Goal: Information Seeking & Learning: Learn about a topic

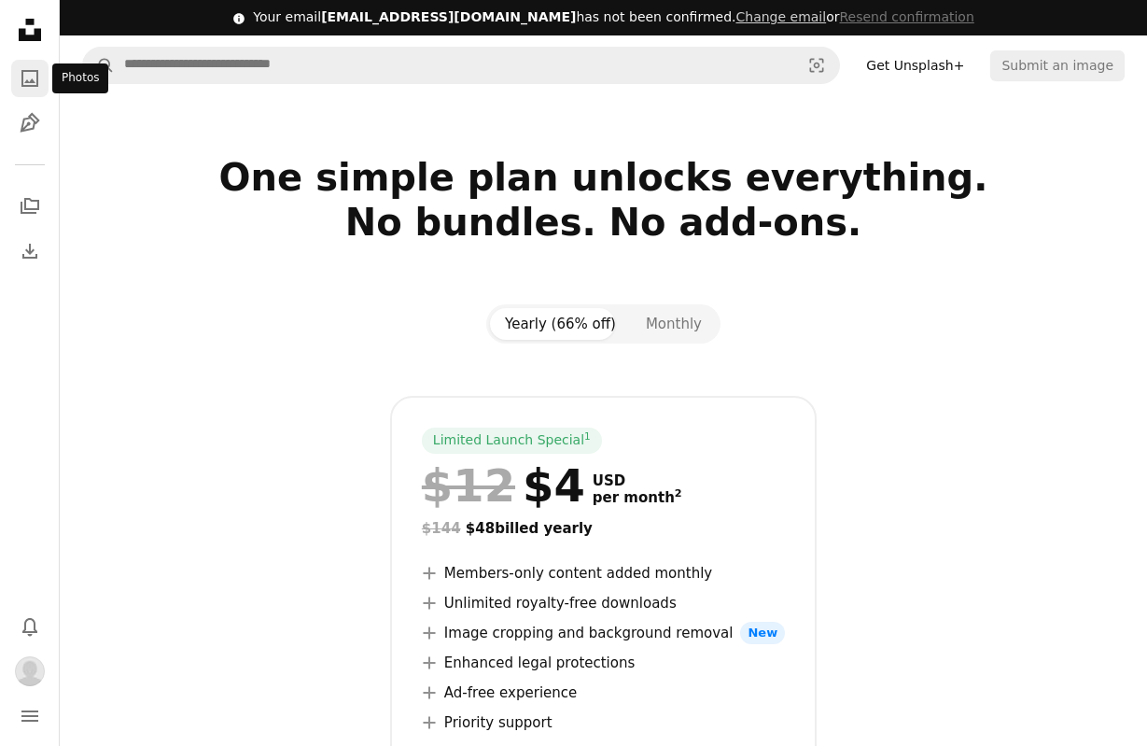
click at [25, 85] on icon "Photos" at bounding box center [29, 78] width 17 height 17
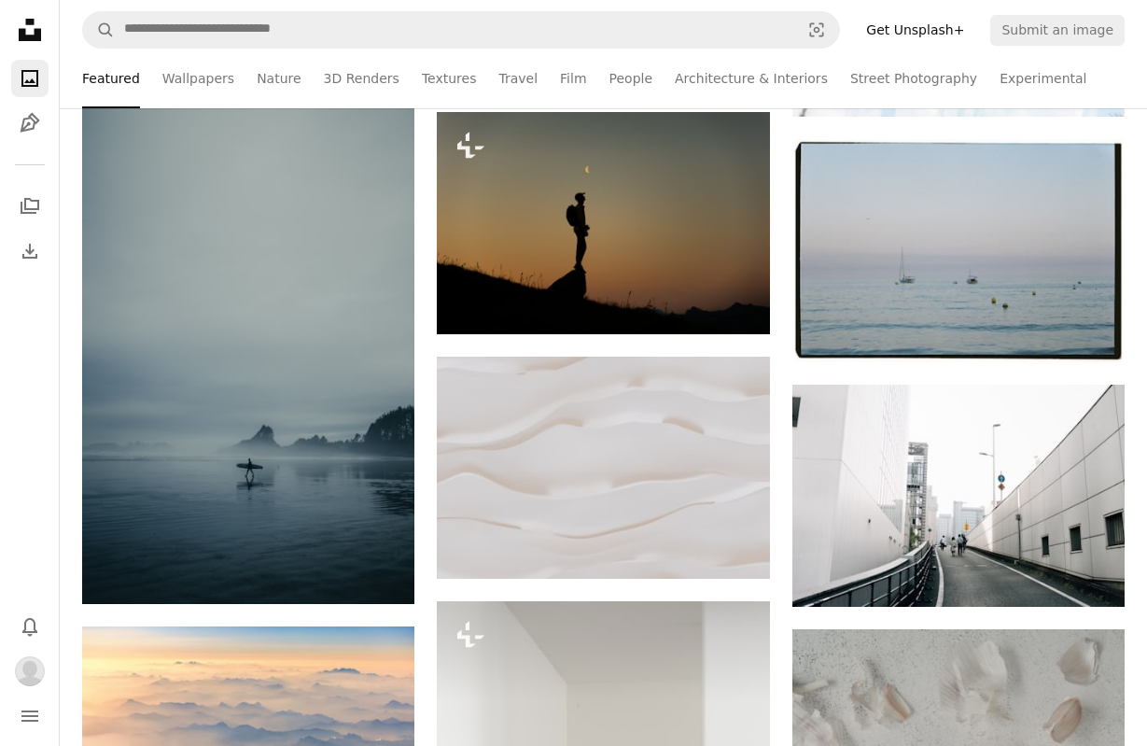
scroll to position [95, 0]
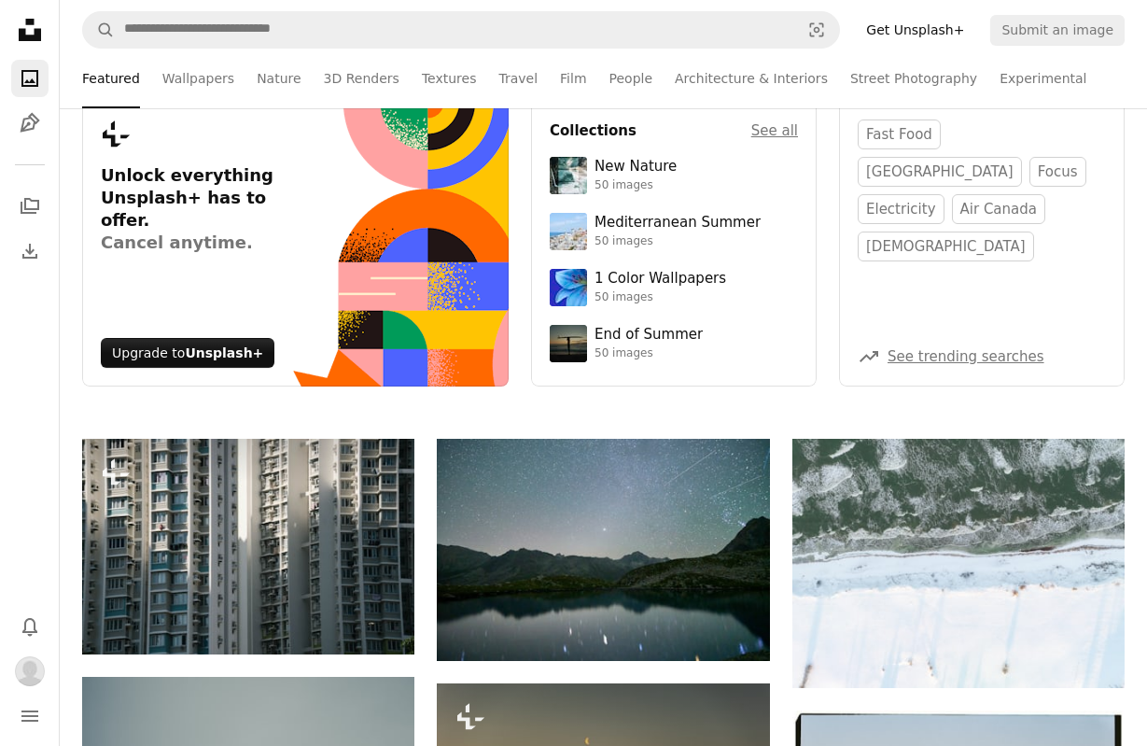
click at [868, 58] on nav "A magnifying glass Visual search Get Unsplash+ Submit an image" at bounding box center [603, 30] width 1087 height 60
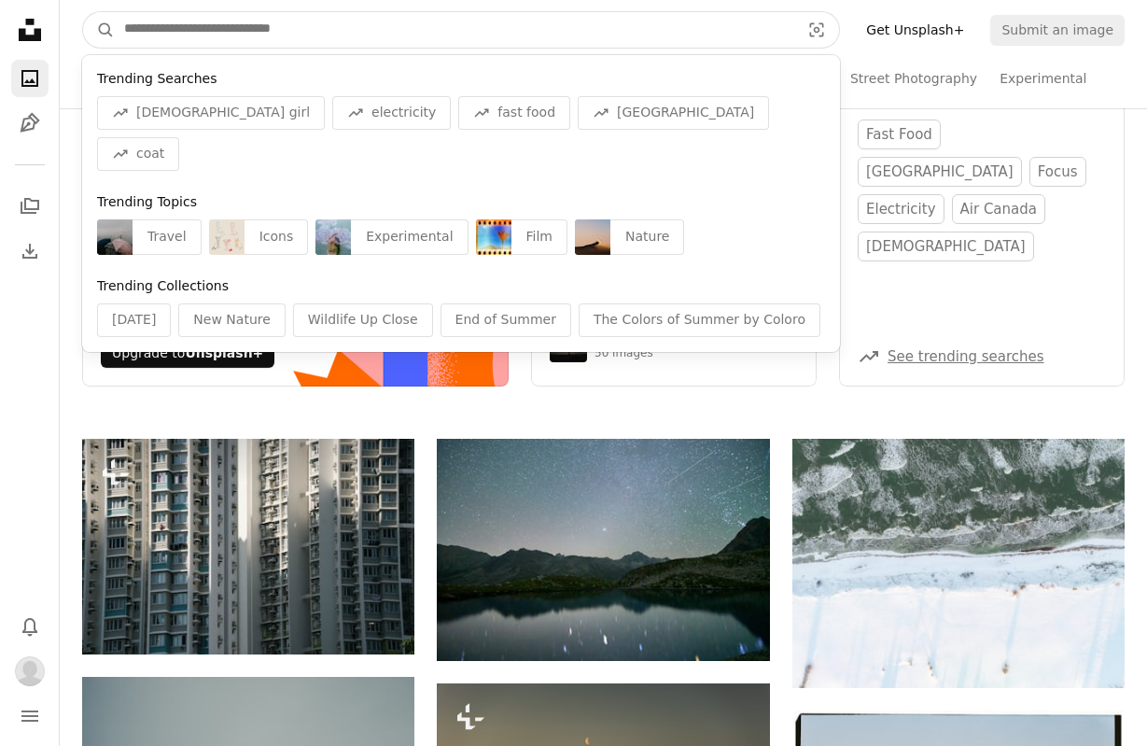
click at [563, 29] on input "Find visuals sitewide" at bounding box center [454, 29] width 679 height 35
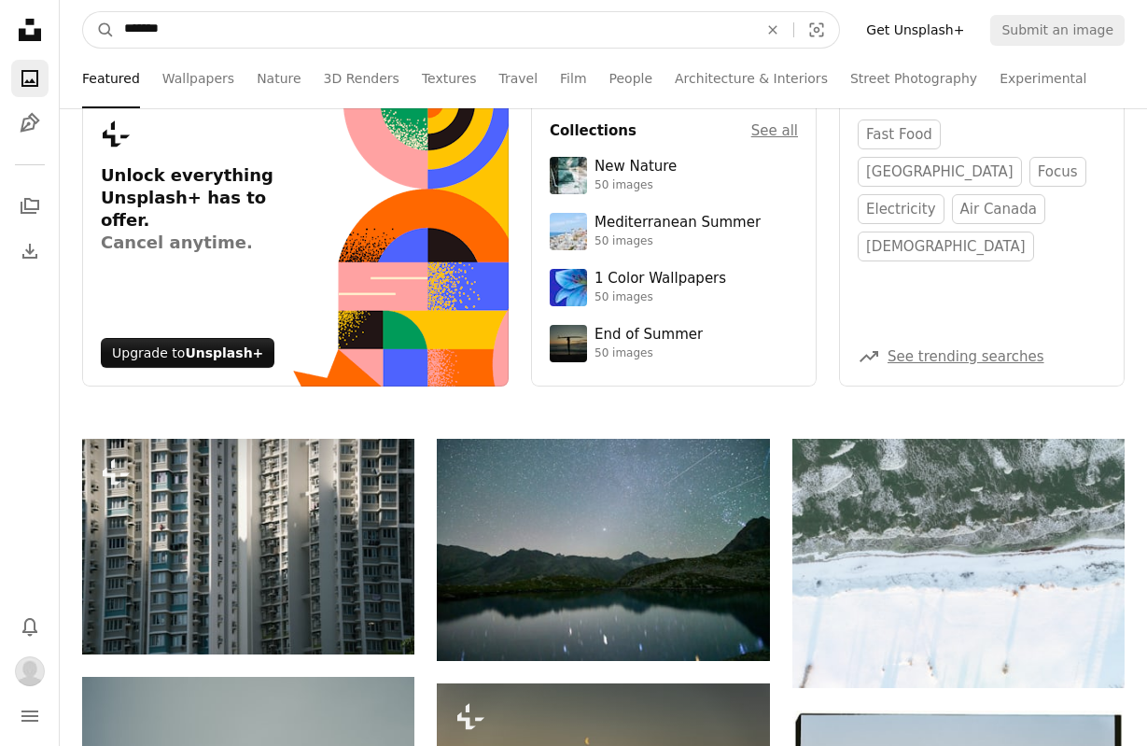
type input "*******"
click at [83, 12] on button "A magnifying glass" at bounding box center [99, 29] width 32 height 35
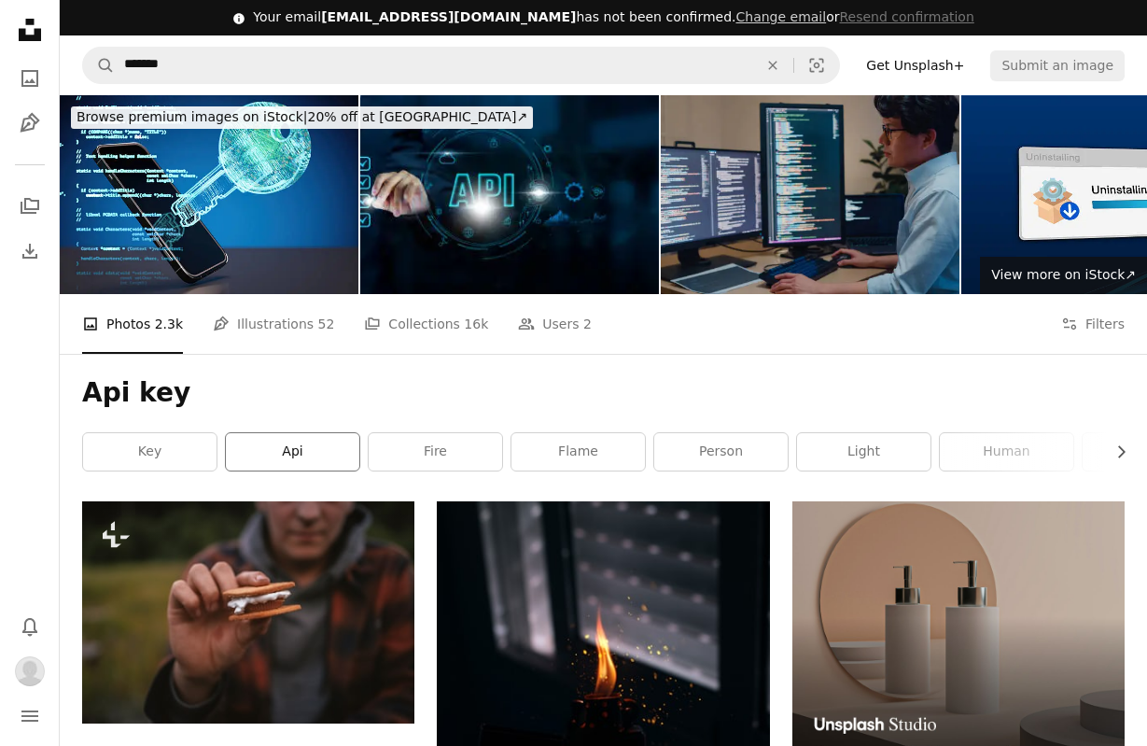
click at [288, 438] on link "api" at bounding box center [292, 451] width 133 height 37
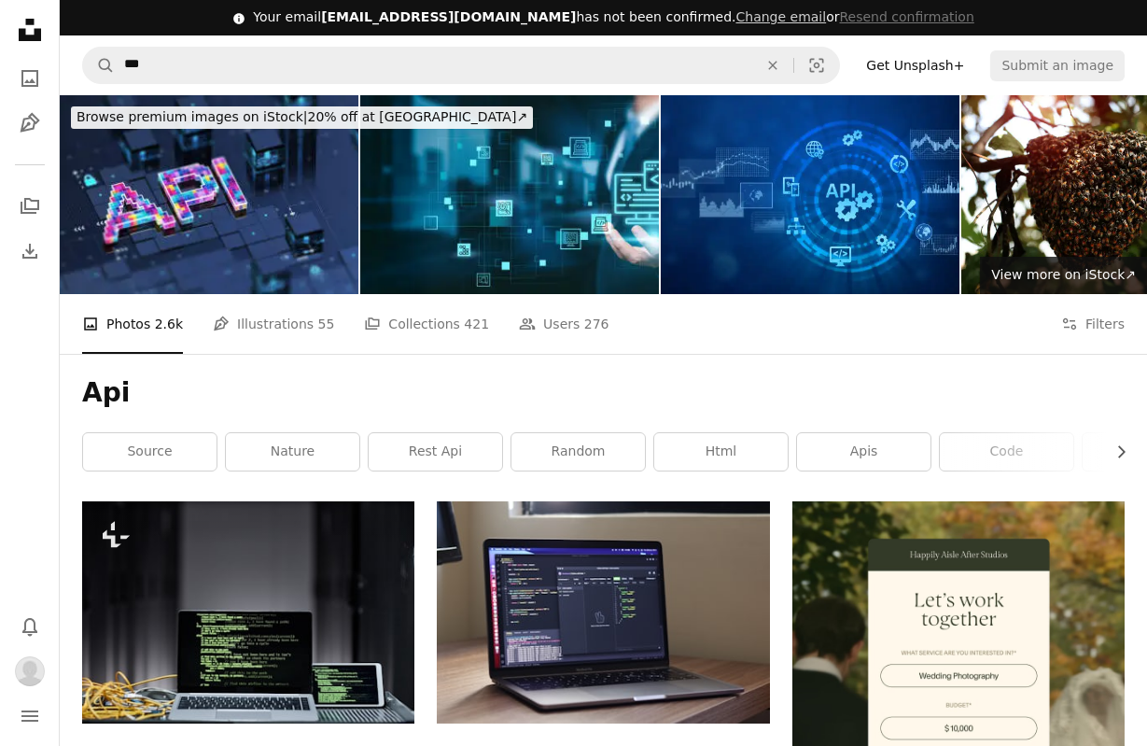
click at [28, 53] on div "Unsplash logo Unsplash Home A photo Pen Tool" at bounding box center [29, 76] width 37 height 131
click at [29, 46] on icon "Unsplash logo Unsplash Home" at bounding box center [29, 29] width 37 height 37
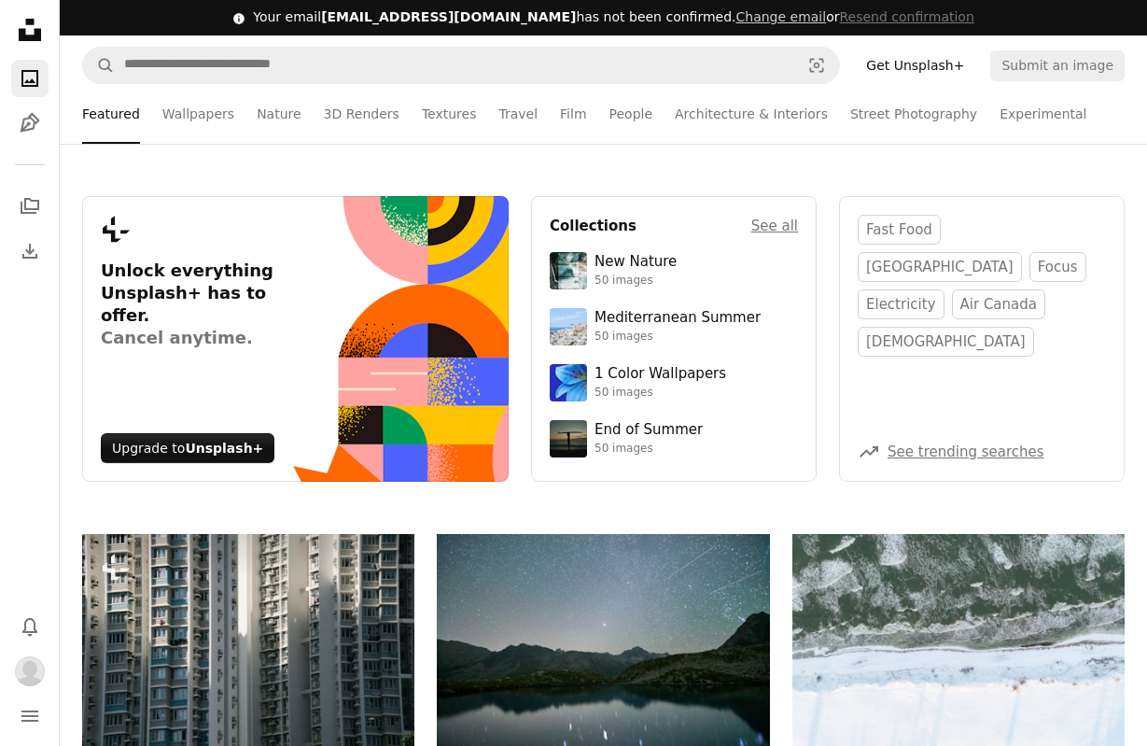
click at [29, 38] on icon at bounding box center [30, 30] width 22 height 22
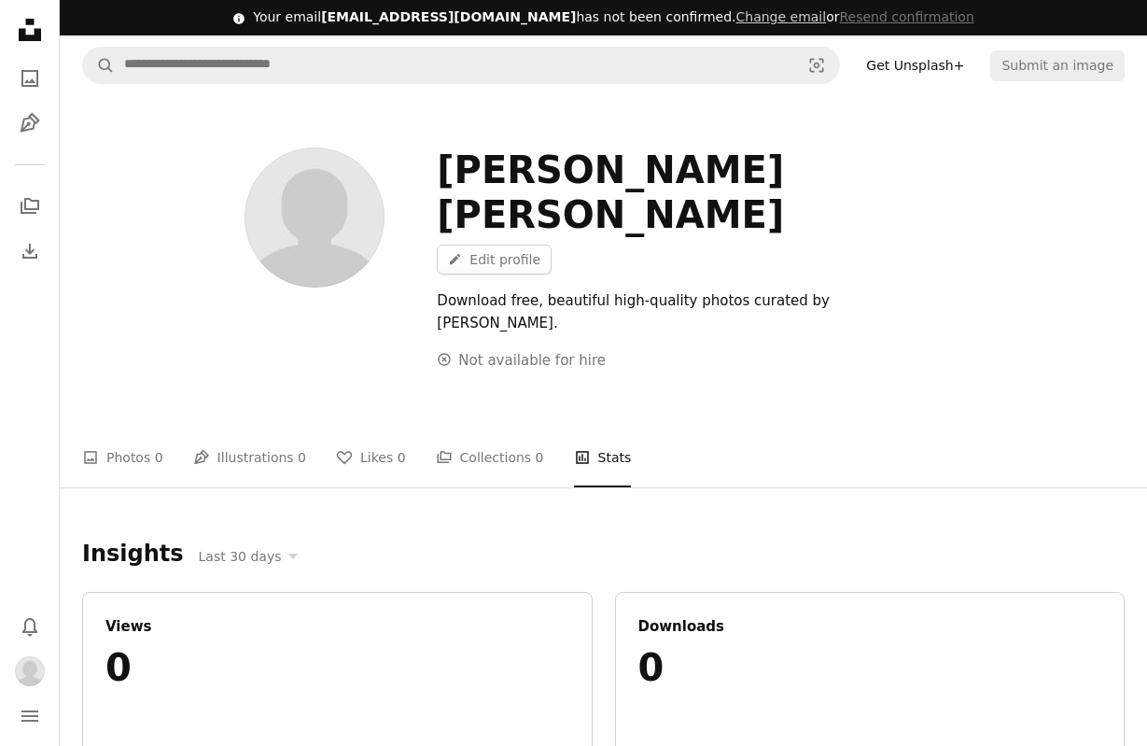
scroll to position [95, 0]
